Goal: Information Seeking & Learning: Check status

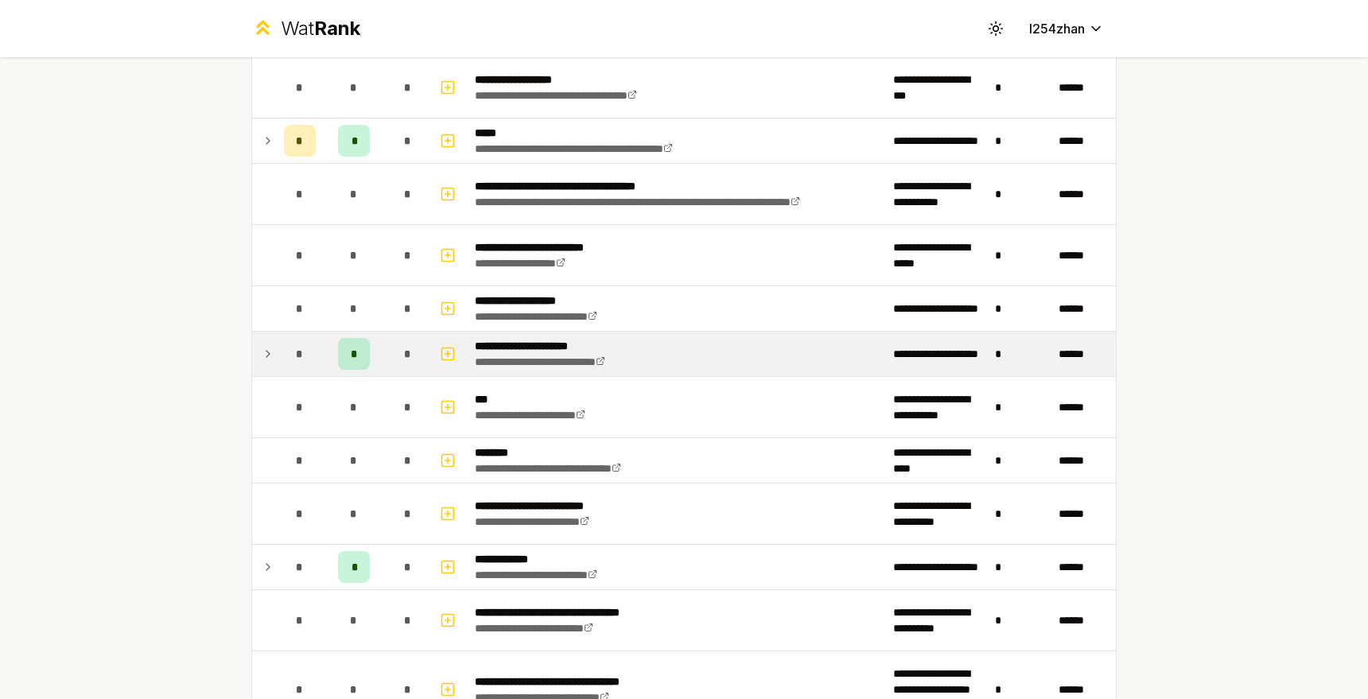
scroll to position [573, 0]
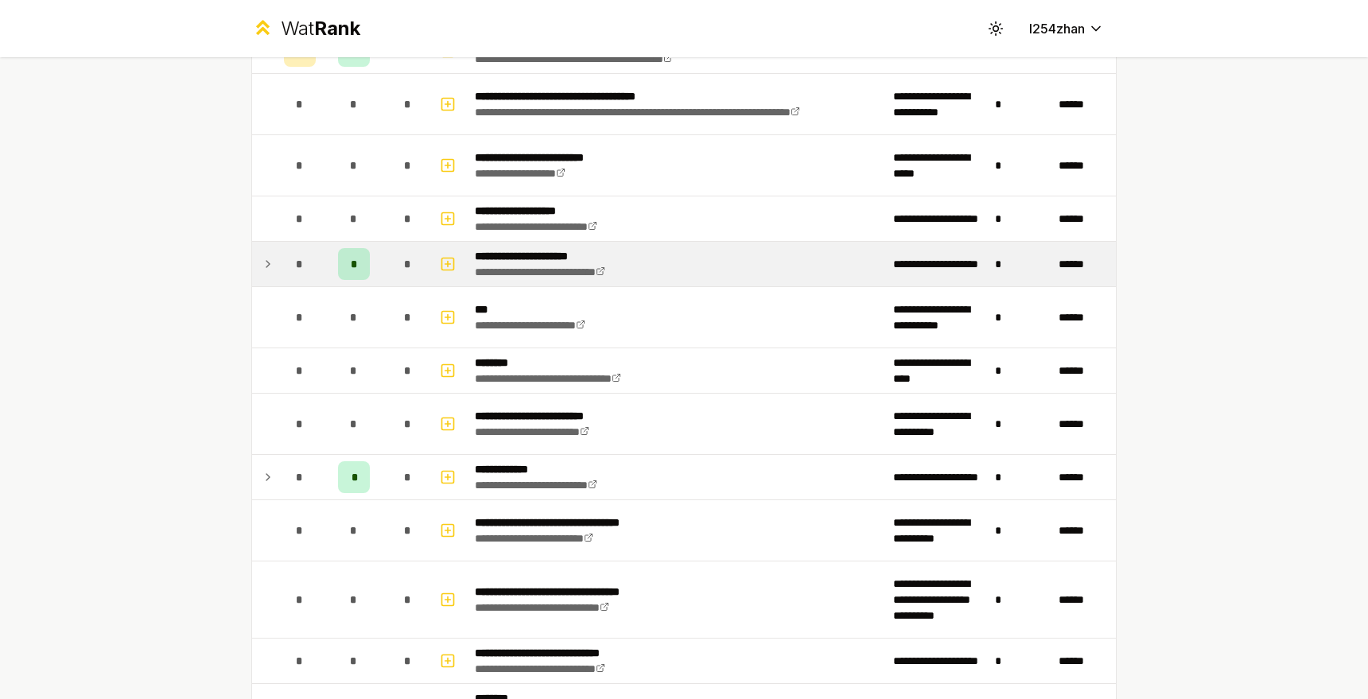
click at [262, 261] on icon at bounding box center [268, 263] width 13 height 19
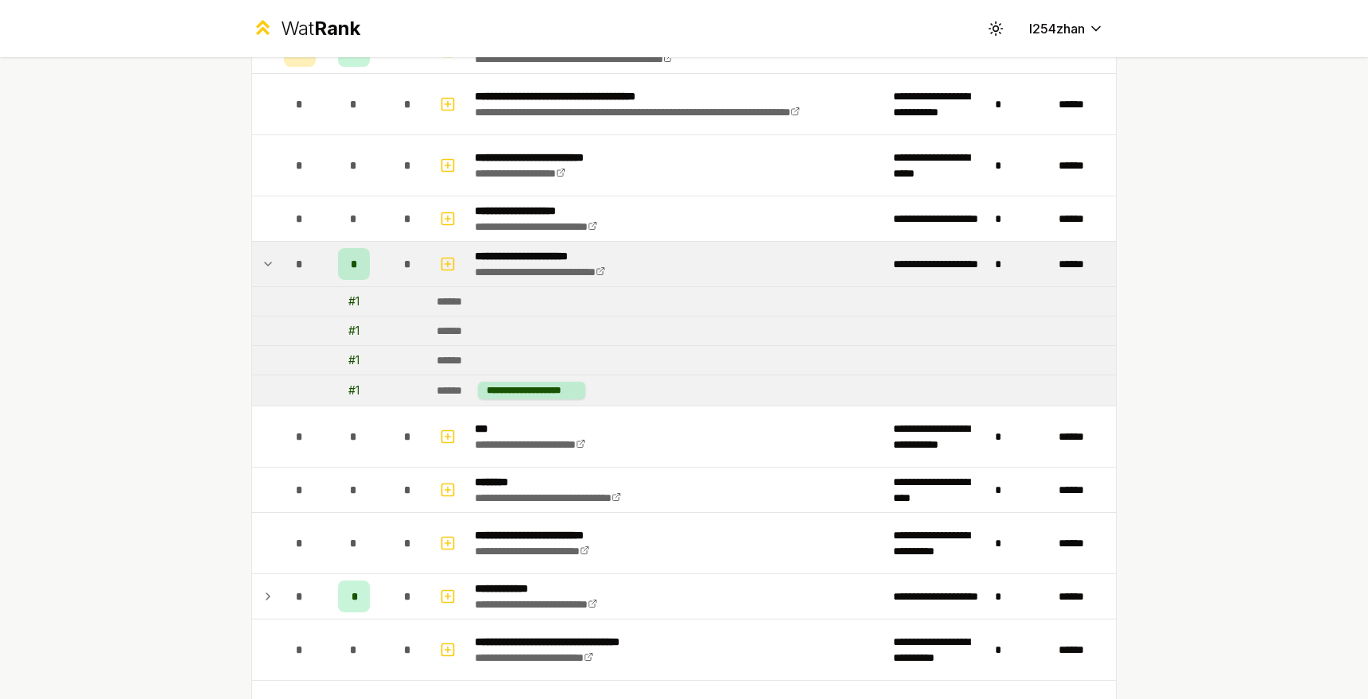
click at [262, 261] on icon at bounding box center [268, 263] width 13 height 19
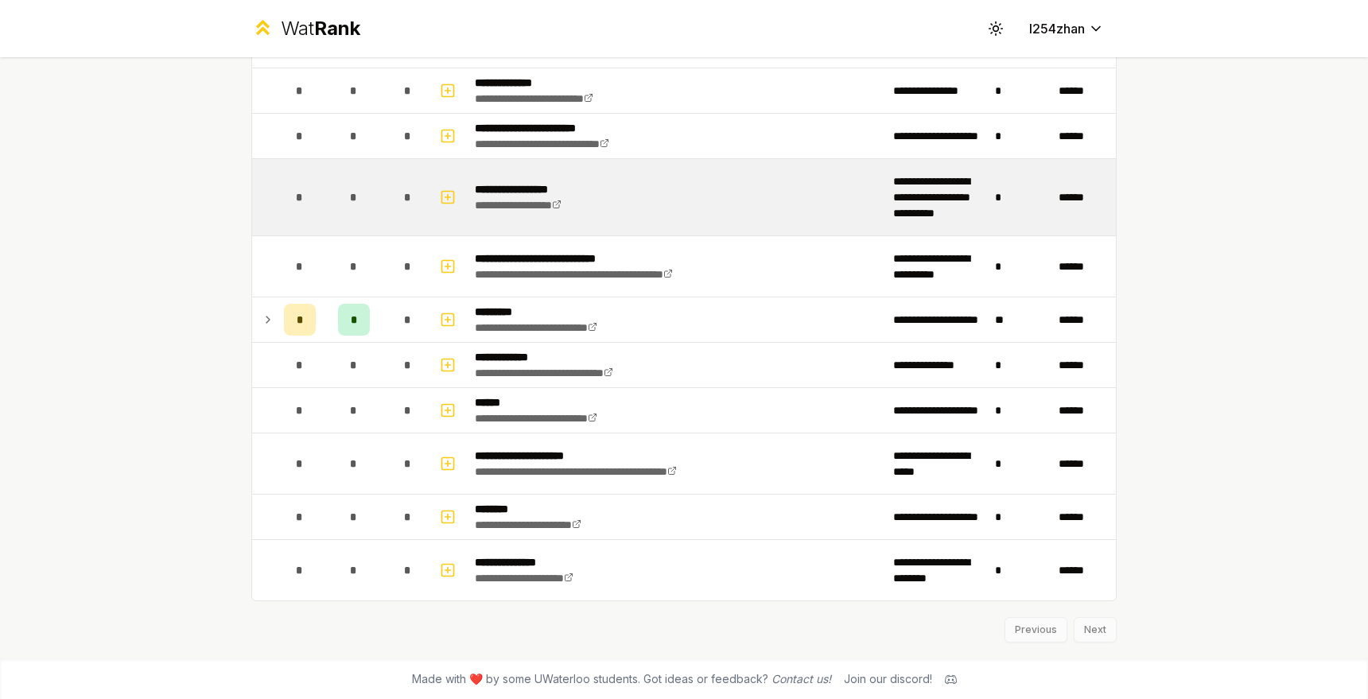
scroll to position [1887, 0]
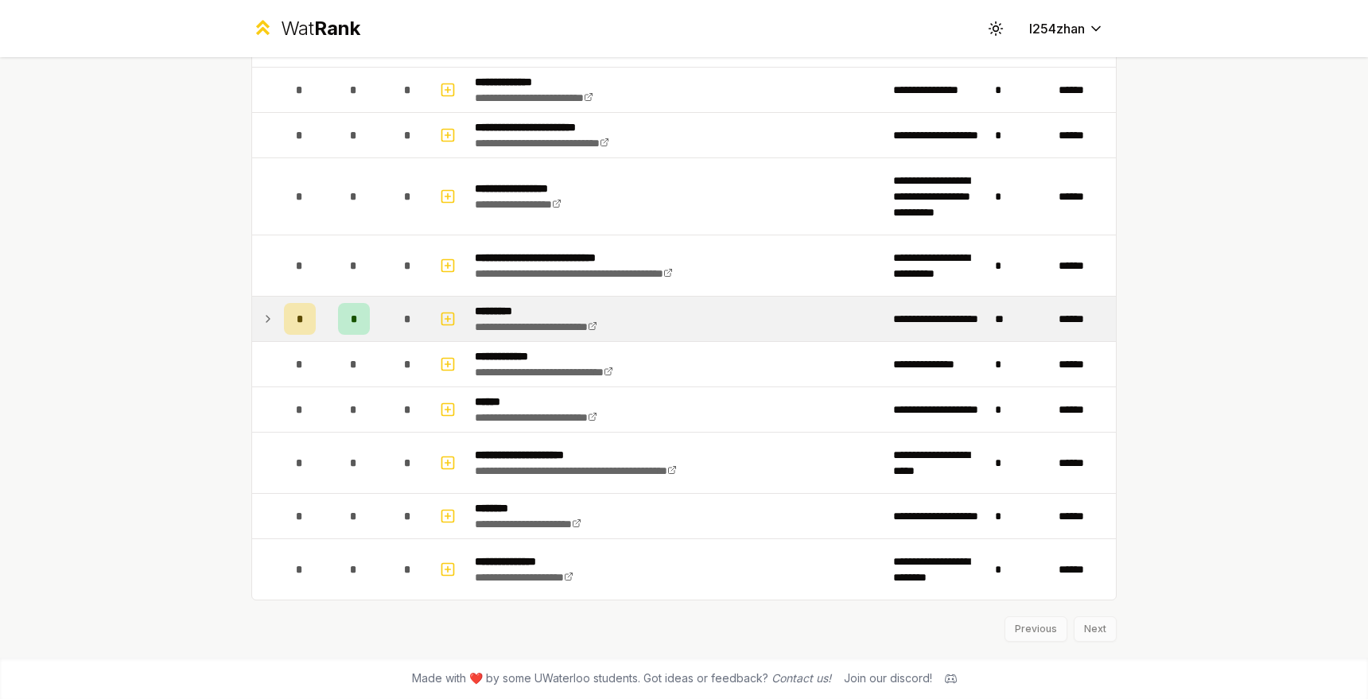
click at [263, 320] on icon at bounding box center [268, 318] width 13 height 19
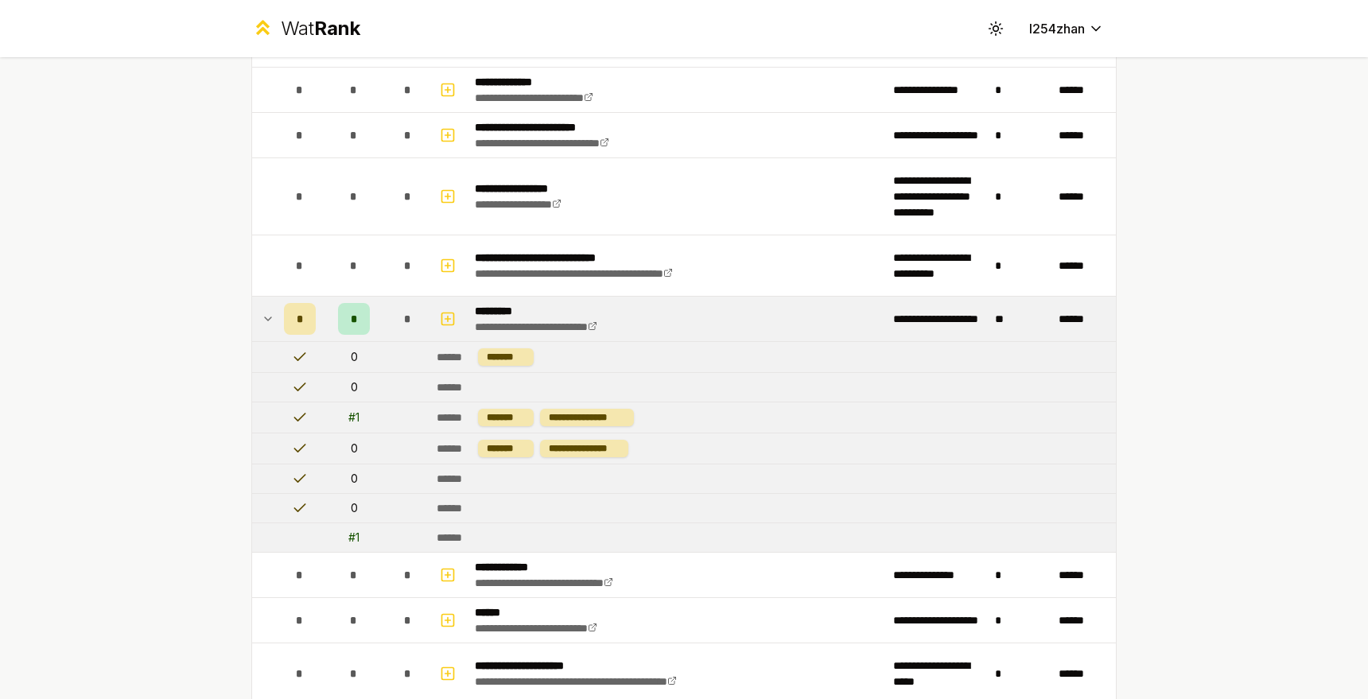
click at [263, 320] on icon at bounding box center [268, 318] width 13 height 19
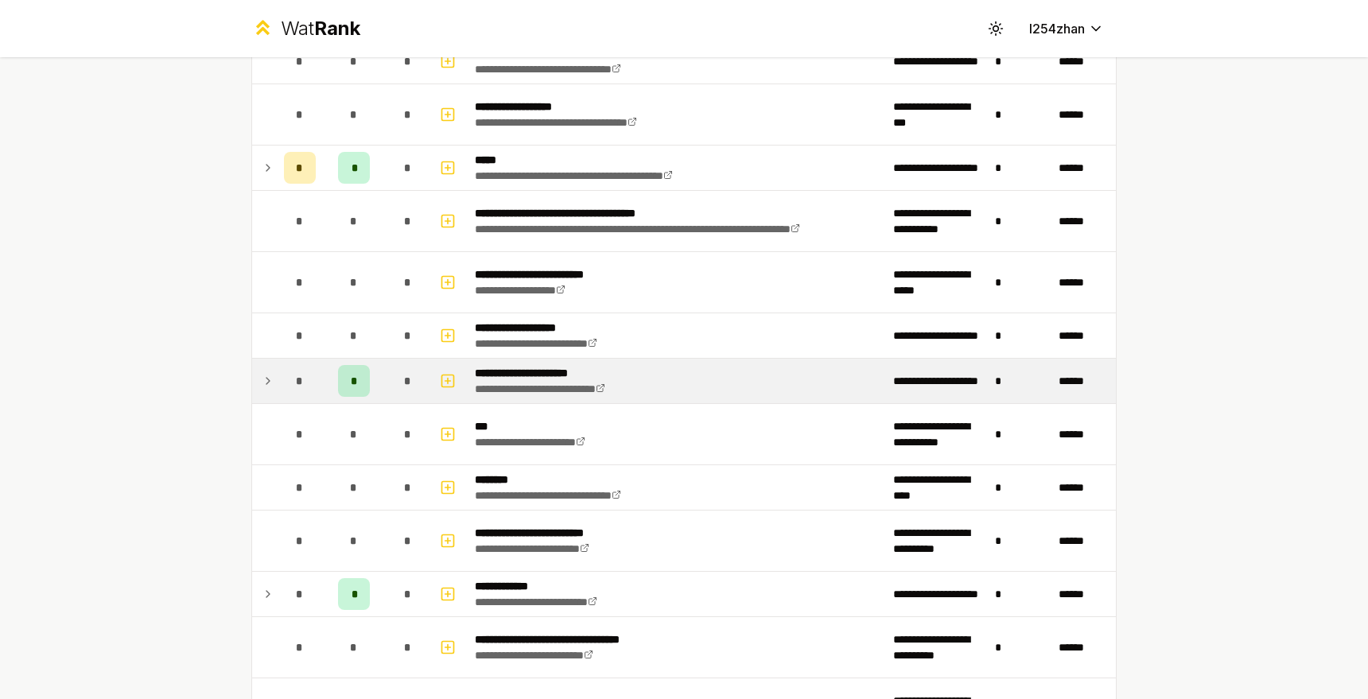
scroll to position [0, 0]
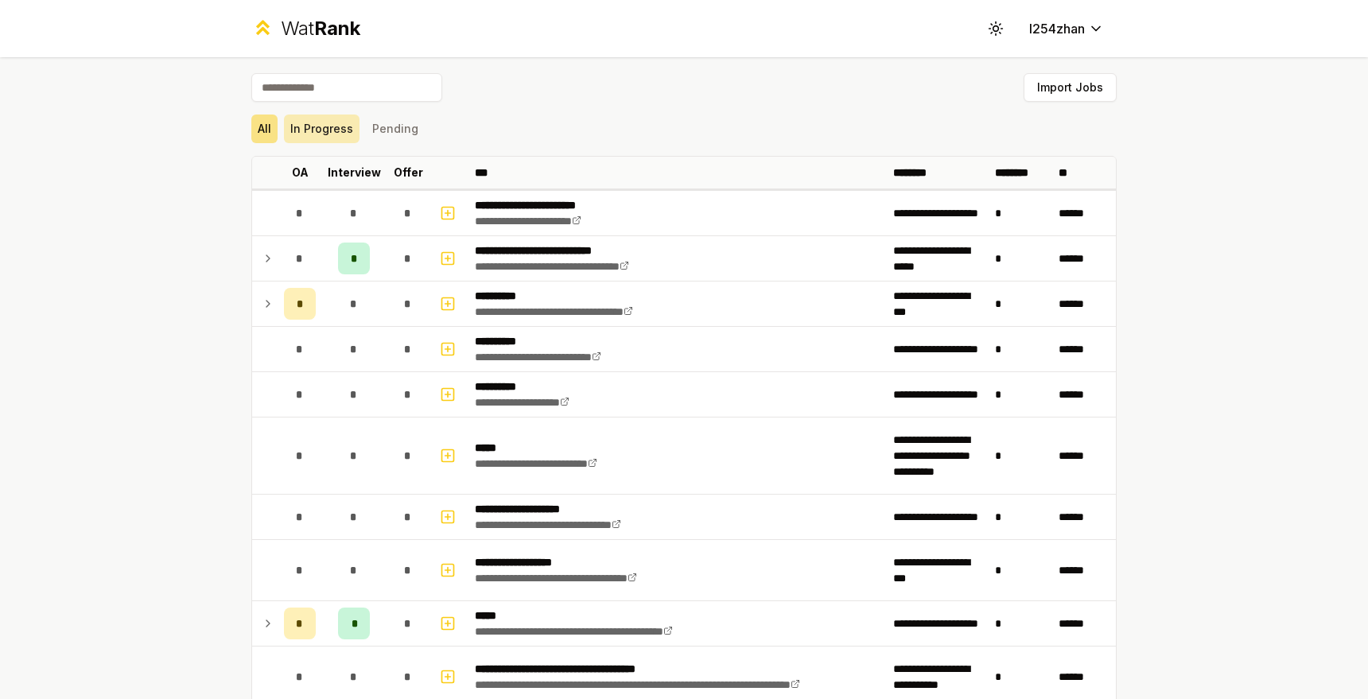
click at [326, 136] on button "In Progress" at bounding box center [322, 129] width 76 height 29
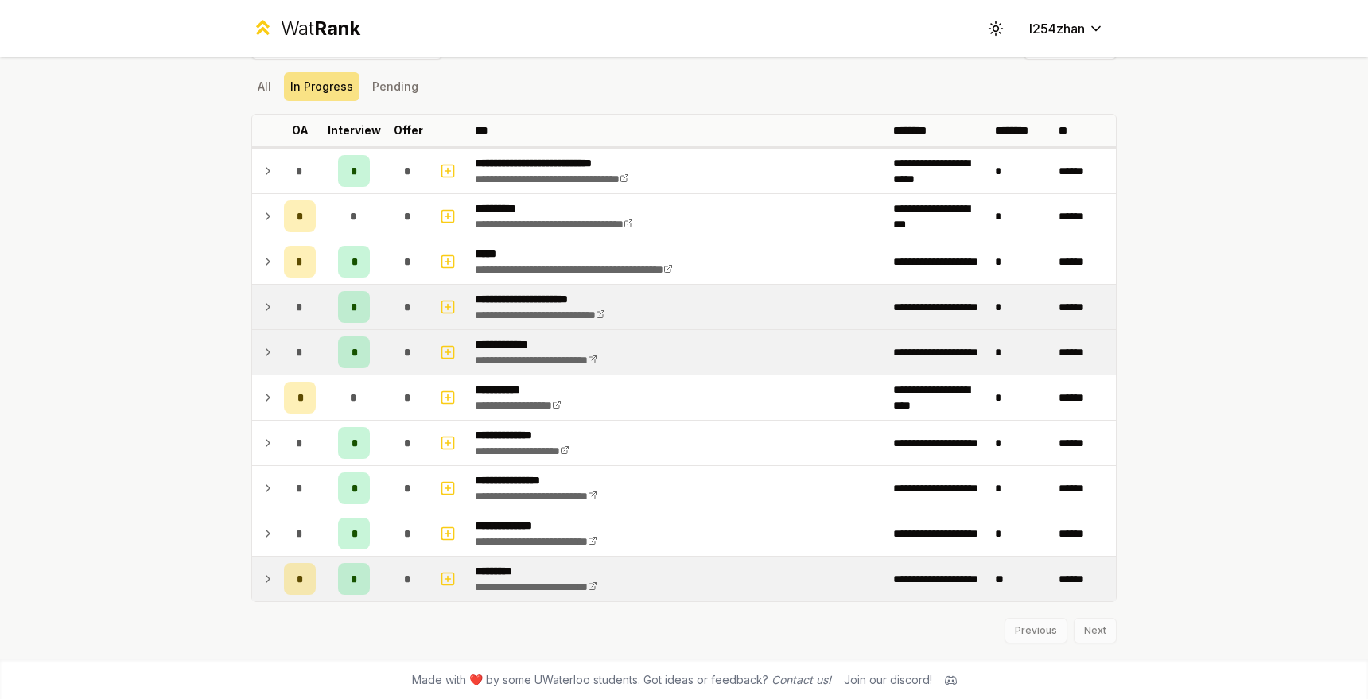
scroll to position [44, 0]
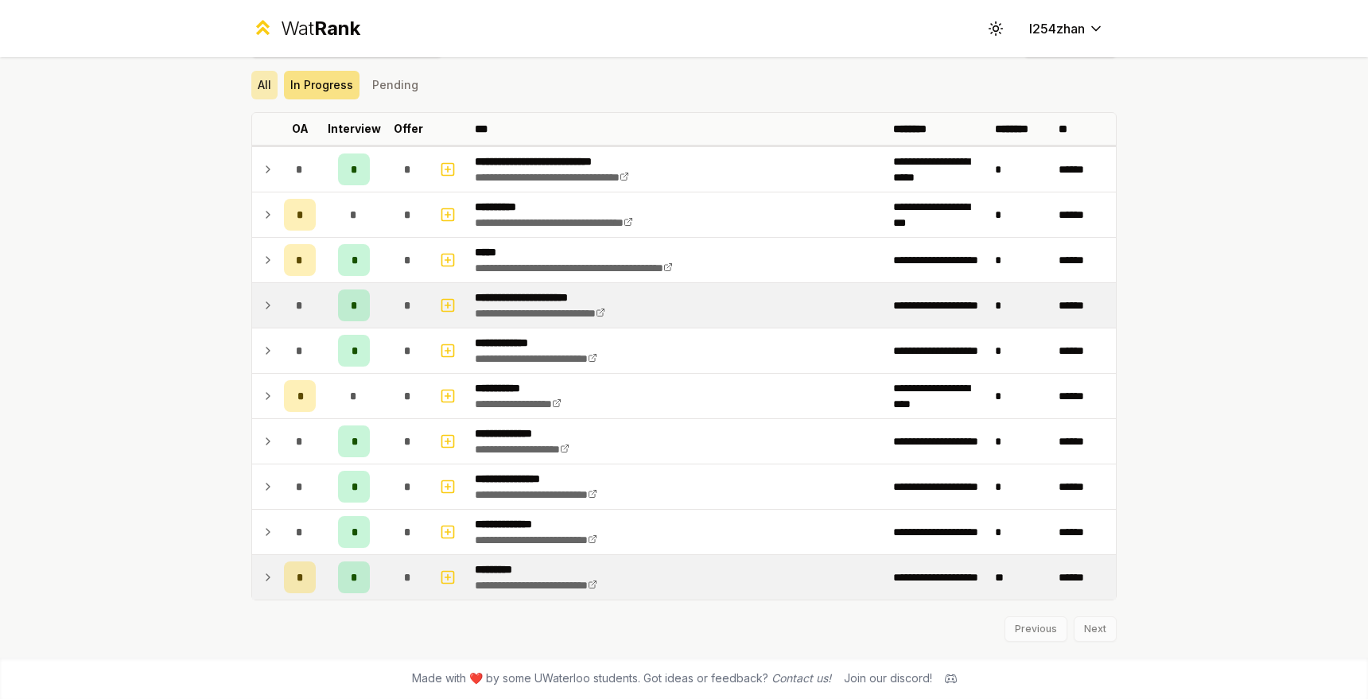
click at [252, 93] on button "All" at bounding box center [264, 85] width 26 height 29
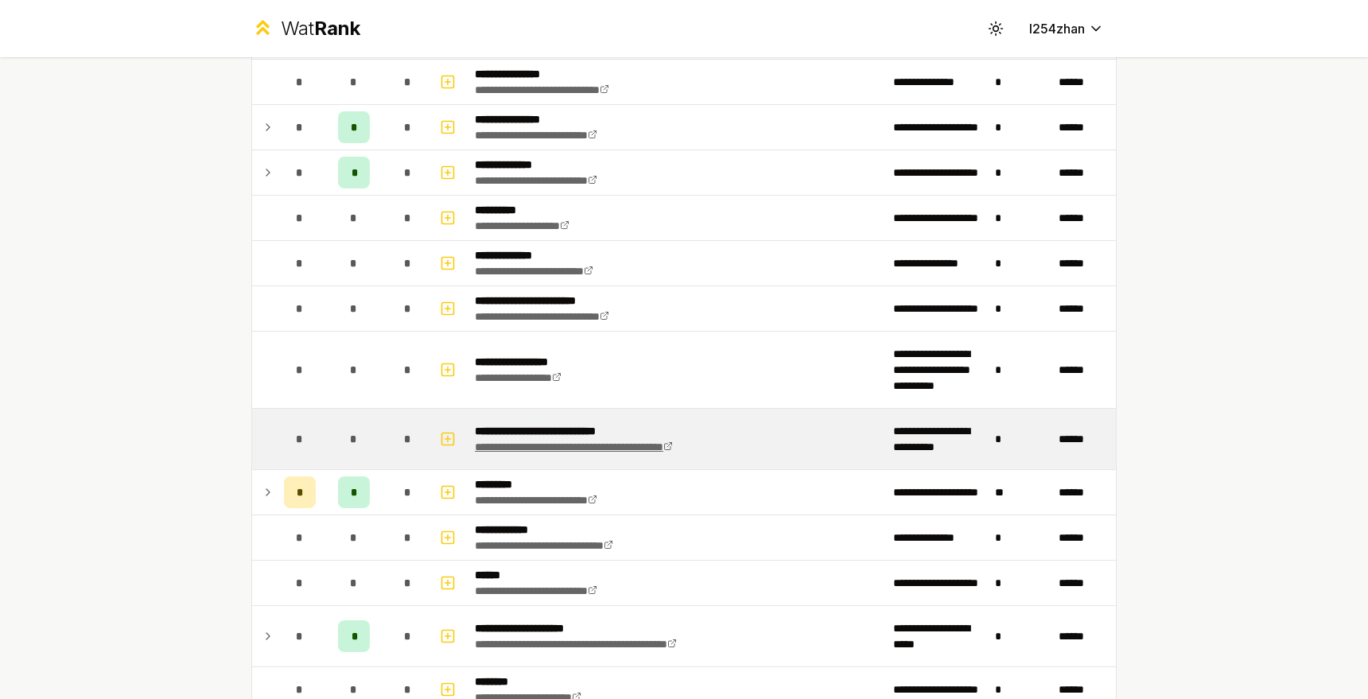
scroll to position [1792, 0]
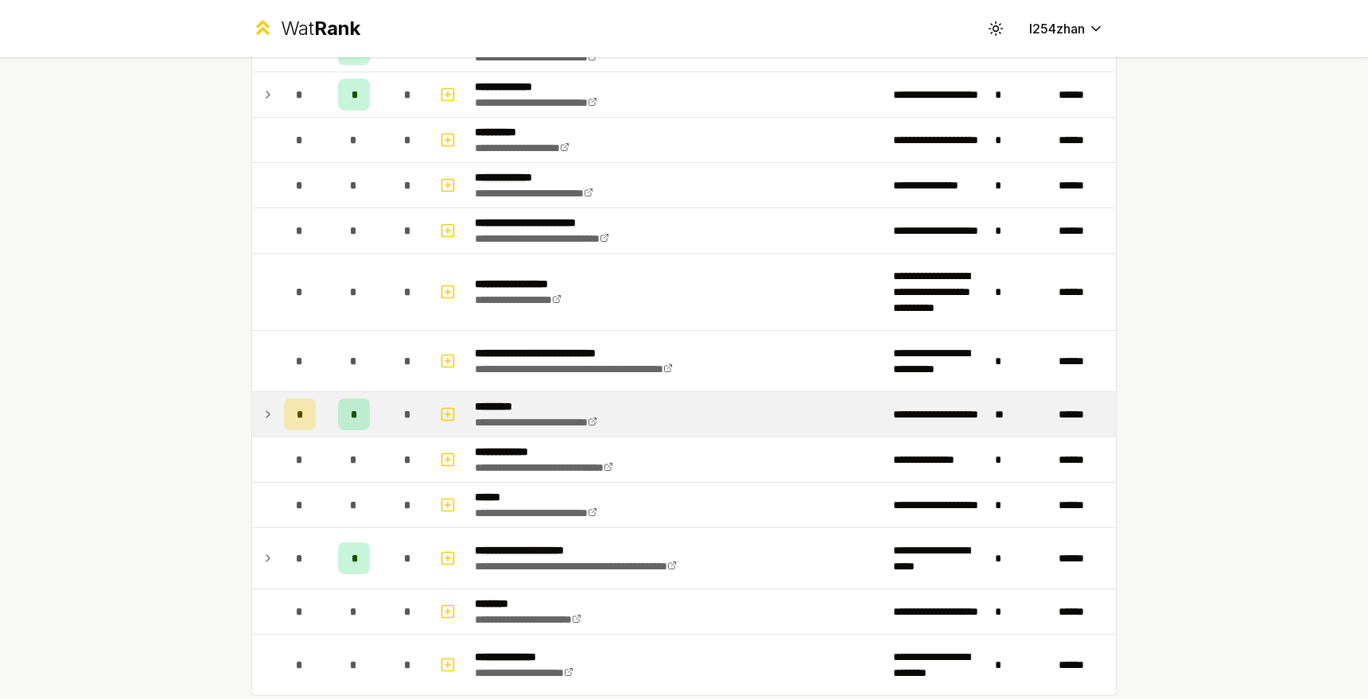
click at [254, 414] on td at bounding box center [264, 414] width 25 height 45
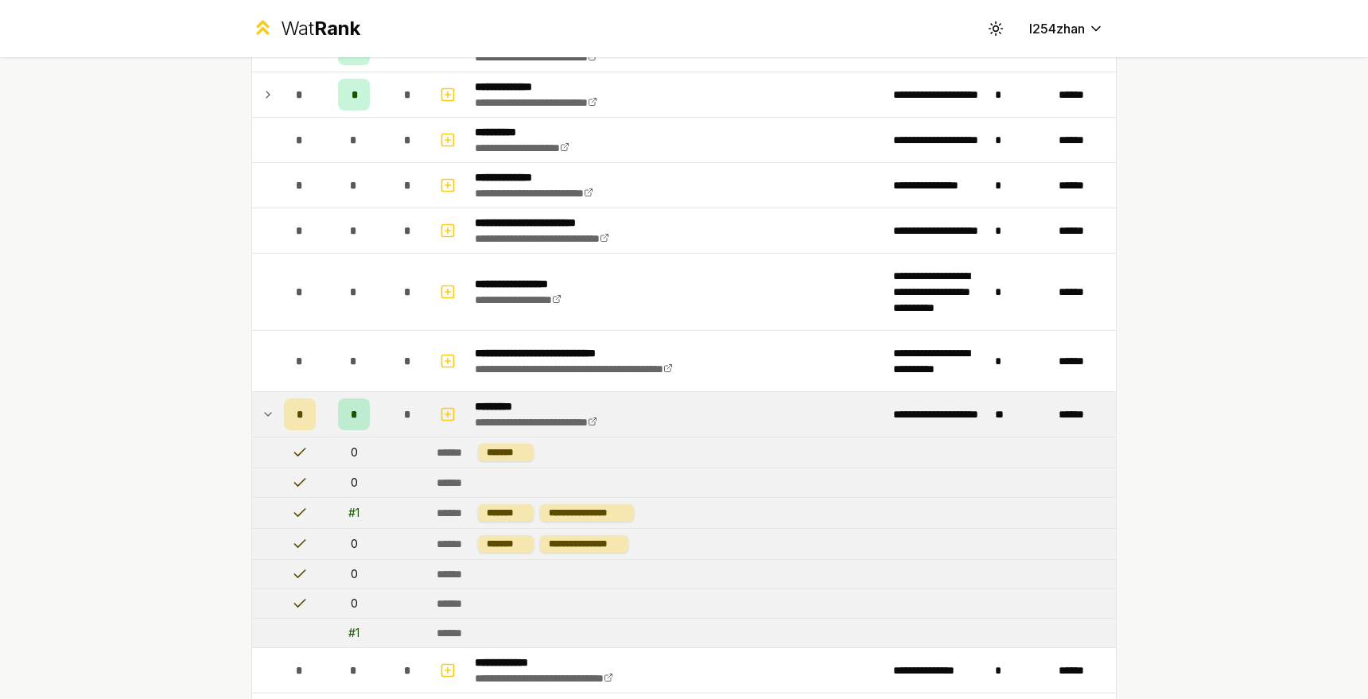
click at [254, 413] on td at bounding box center [264, 414] width 25 height 45
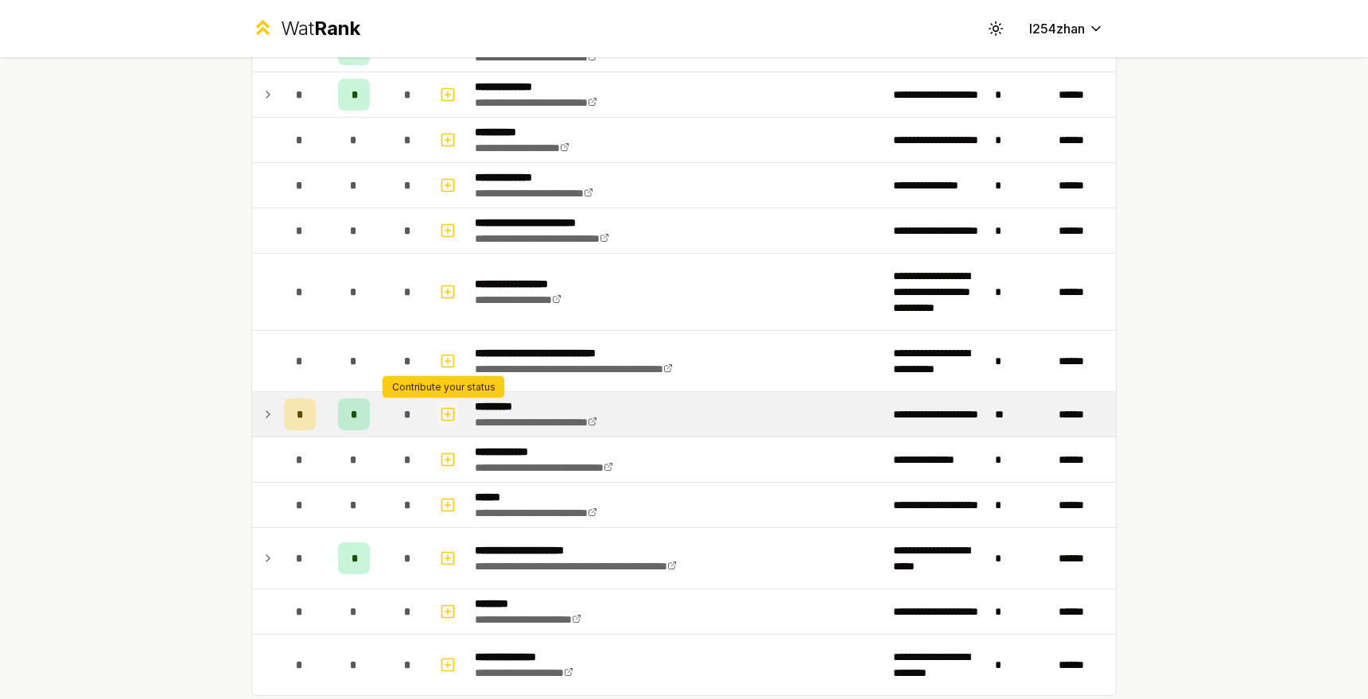
click at [441, 413] on icon "button" at bounding box center [448, 414] width 16 height 19
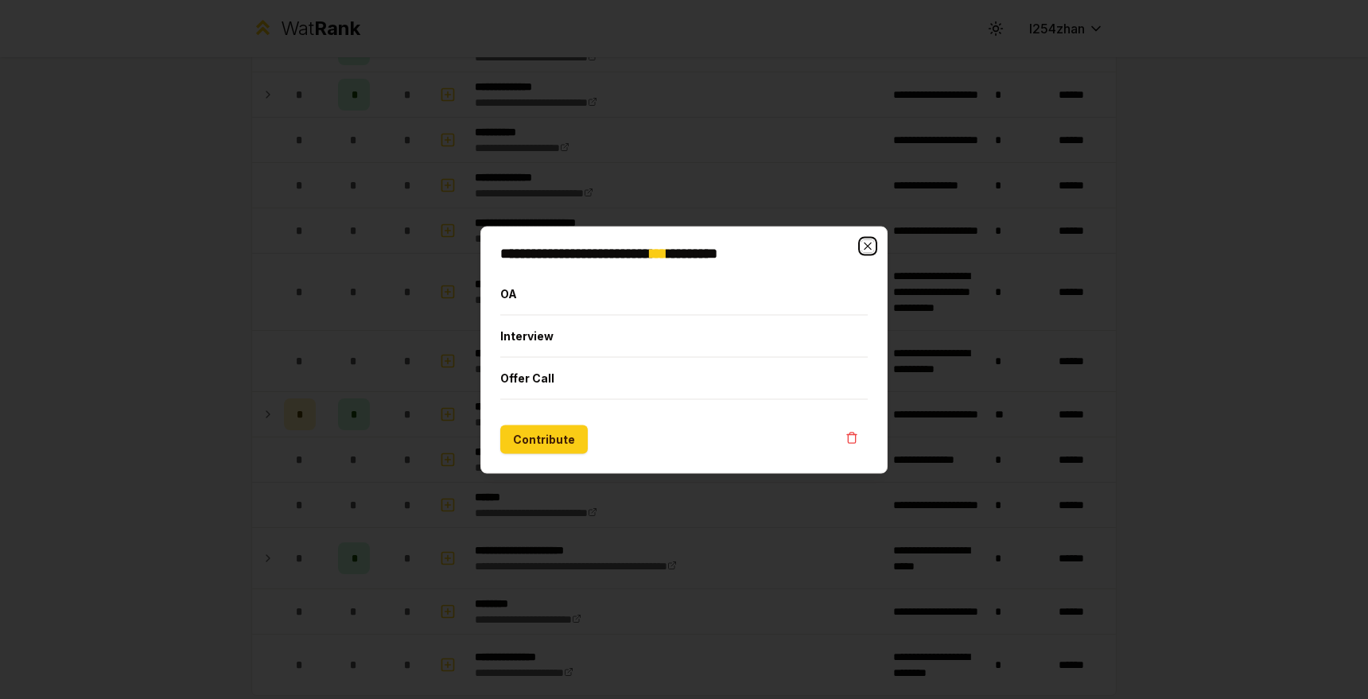
click at [868, 246] on icon "button" at bounding box center [867, 245] width 7 height 7
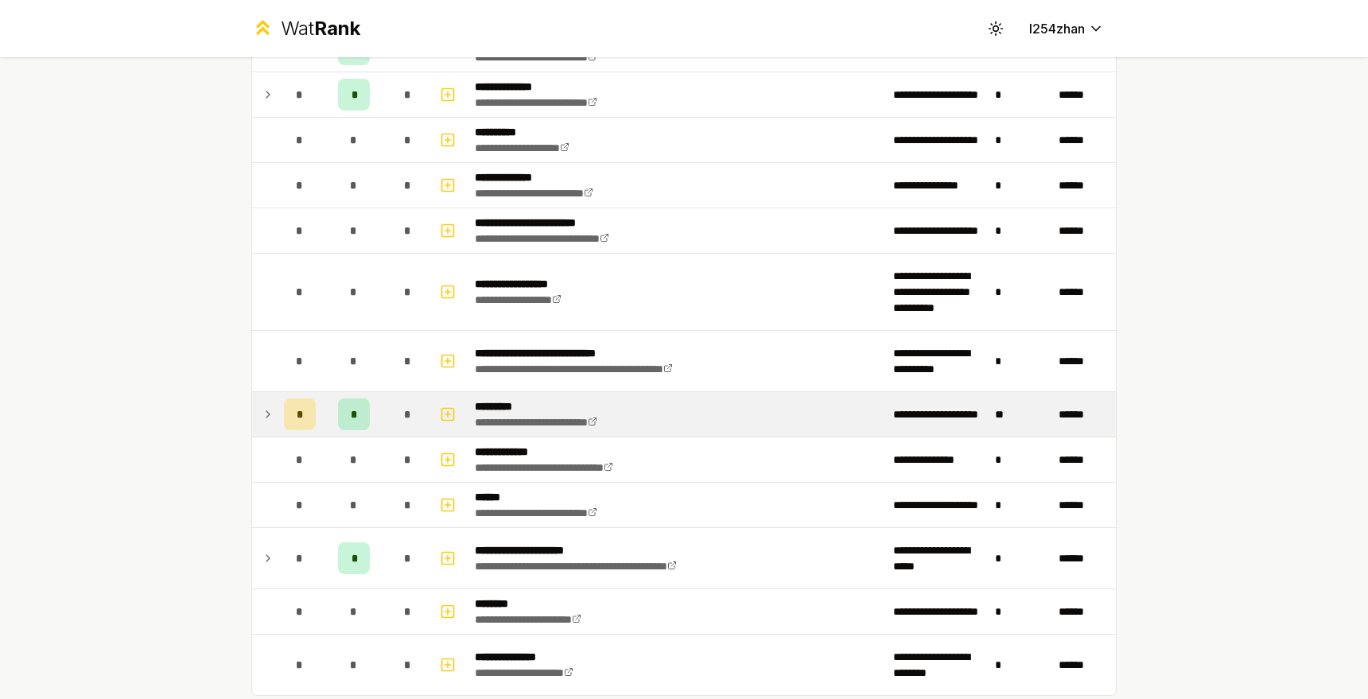
click at [278, 414] on td "*" at bounding box center [300, 414] width 45 height 45
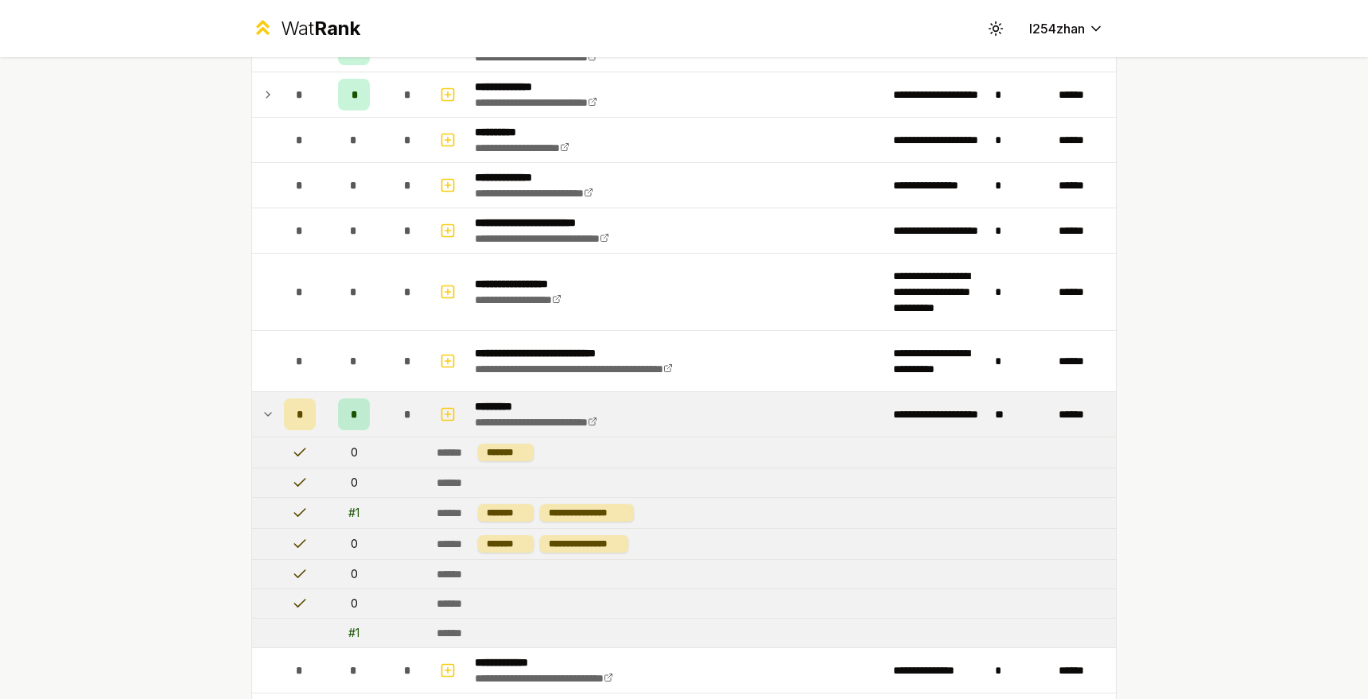
click at [278, 414] on td "*" at bounding box center [300, 414] width 45 height 45
